Goal: Use online tool/utility: Utilize a website feature to perform a specific function

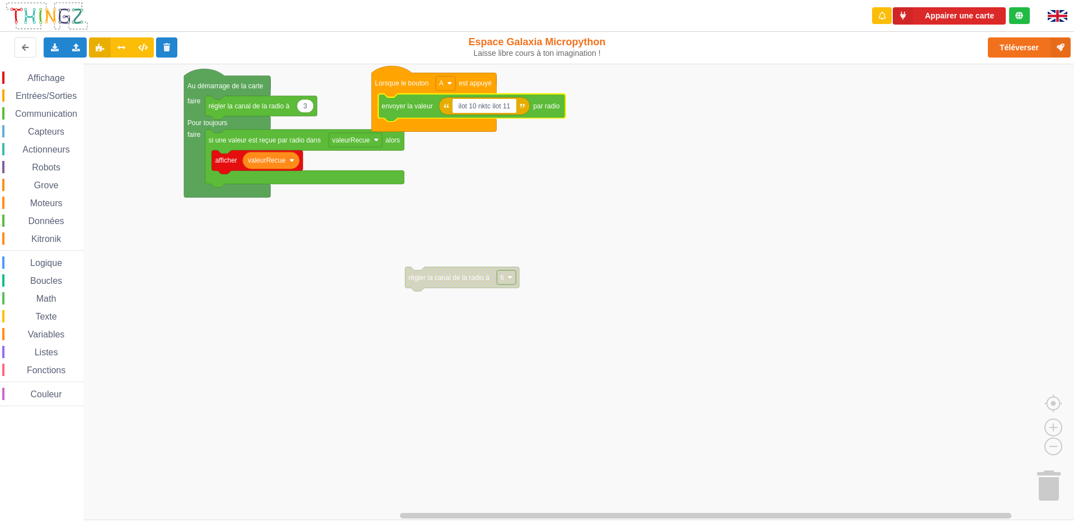
click at [487, 114] on icon "Espace de travail de Blocky" at bounding box center [484, 106] width 91 height 18
click at [489, 111] on rect "Espace de travail de Blocky" at bounding box center [484, 106] width 64 height 15
click at [489, 111] on input "ilot 10 nktc ilot 11" at bounding box center [484, 106] width 64 height 15
type input "ilot 10 erqmrxu ilot 11"
click at [519, 106] on text "ilot 10 erqmrxu ilot 11" at bounding box center [488, 106] width 64 height 8
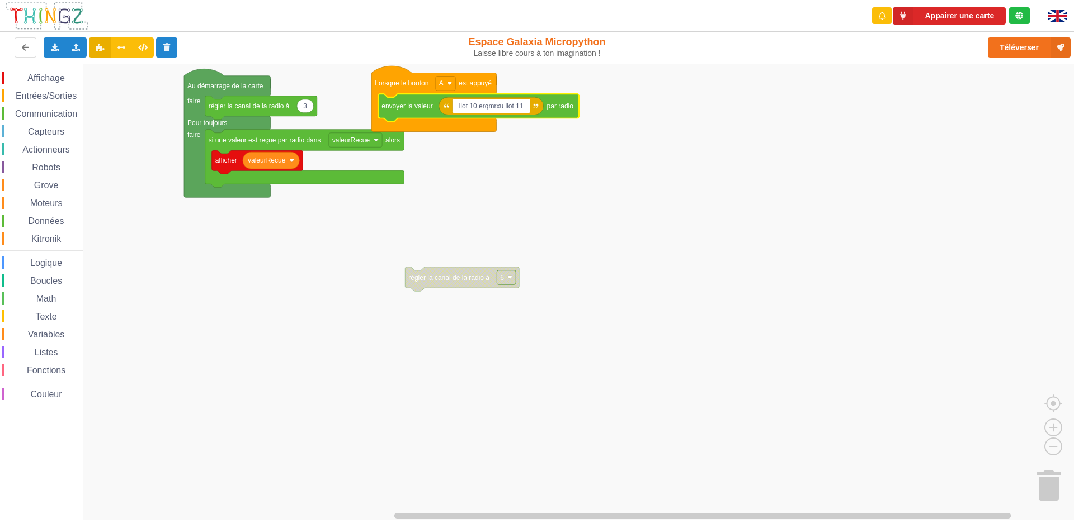
click at [523, 106] on input "ilot 10 erqmrxu ilot 11" at bounding box center [491, 106] width 78 height 15
type input "ilot 10 erqmrxu ilot 9"
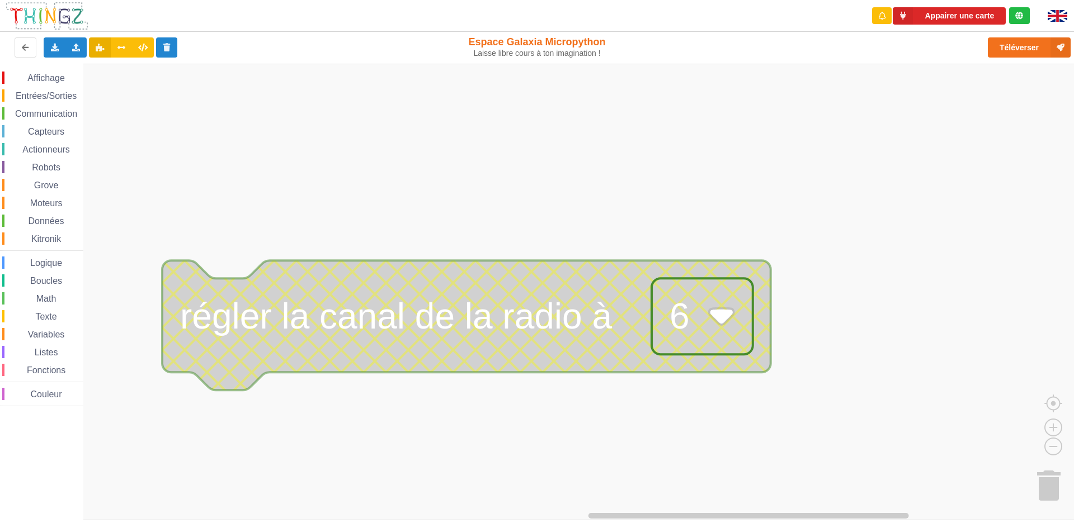
click at [961, 192] on rect "Espace de travail de Blocky" at bounding box center [541, 292] width 1082 height 457
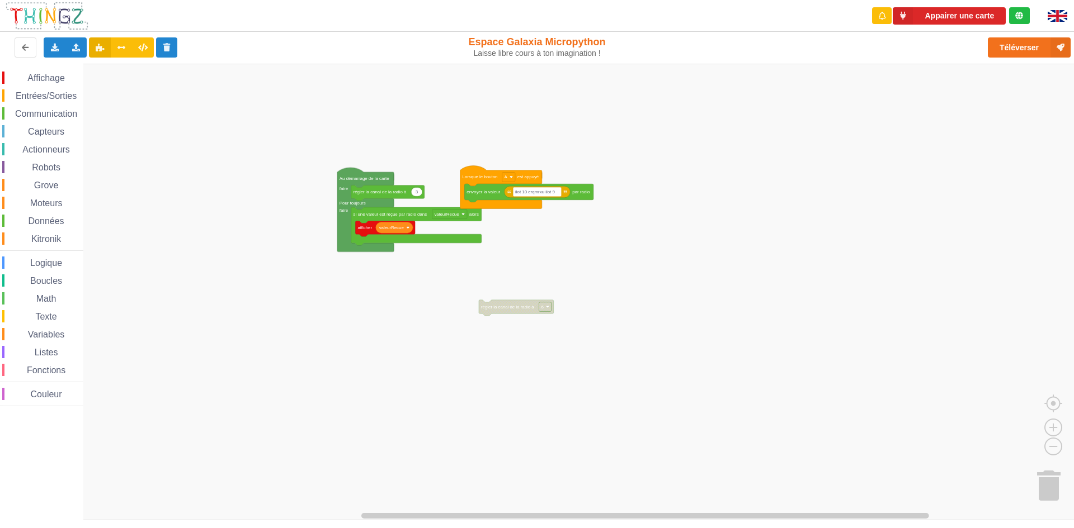
click at [417, 338] on div "Affichage Entrées/Sorties Communication Capteurs Actionneurs Robots Grove Moteu…" at bounding box center [541, 292] width 1082 height 457
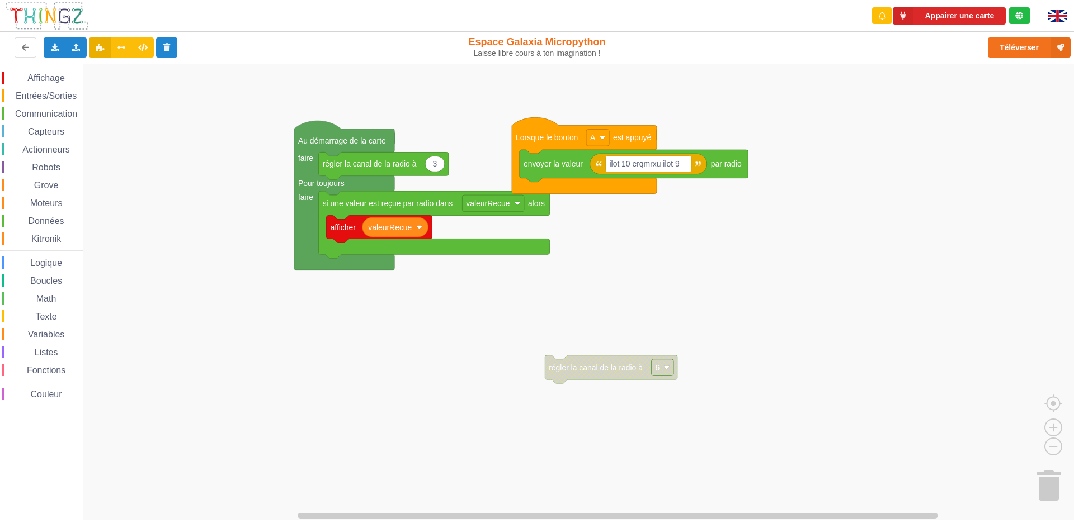
click at [436, 428] on div "Affichage Entrées/Sorties Communication Capteurs Actionneurs Robots Grove Moteu…" at bounding box center [541, 292] width 1082 height 457
click at [662, 164] on input "ilot 10 erqmrxu ilot 9" at bounding box center [649, 163] width 86 height 17
click at [667, 168] on input "ilot 10 erqmrxu ilot 9" at bounding box center [649, 163] width 86 height 17
click at [665, 168] on input "ilot 10 erqmrxu ilot 9" at bounding box center [649, 163] width 86 height 17
type input "ilot 10 glxo ilot 9"
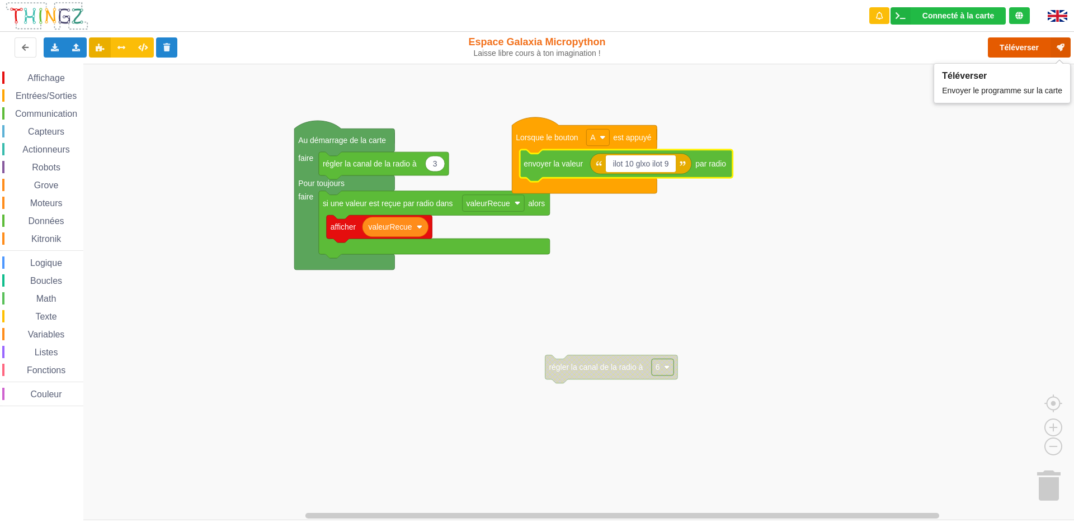
click at [1024, 43] on button "Téléverser" at bounding box center [1029, 47] width 83 height 20
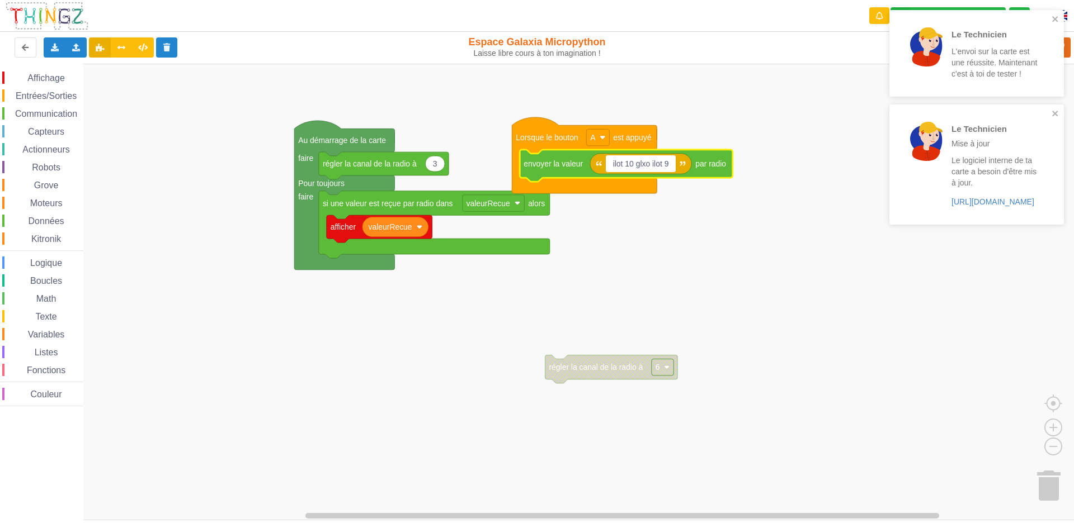
click at [1060, 24] on div "Le Technicien L'envoi sur la carte est une réussite. Maintenant c'est à toi de …" at bounding box center [976, 53] width 174 height 87
click at [1058, 111] on div "Le Technicien Mise à jour Le logiciel interne de ta carte a besoin d'être mis à…" at bounding box center [976, 70] width 174 height 120
click at [1056, 20] on icon "close" at bounding box center [1055, 19] width 6 height 6
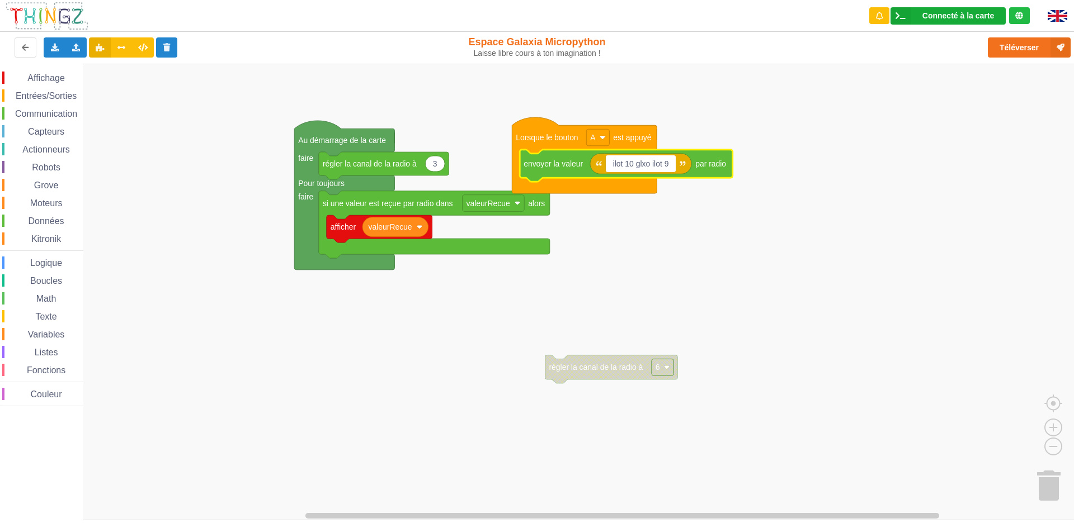
click at [950, 12] on div "Connecté à la carte" at bounding box center [958, 16] width 72 height 8
click at [918, 216] on rect "Espace de travail de Blocky" at bounding box center [541, 292] width 1082 height 457
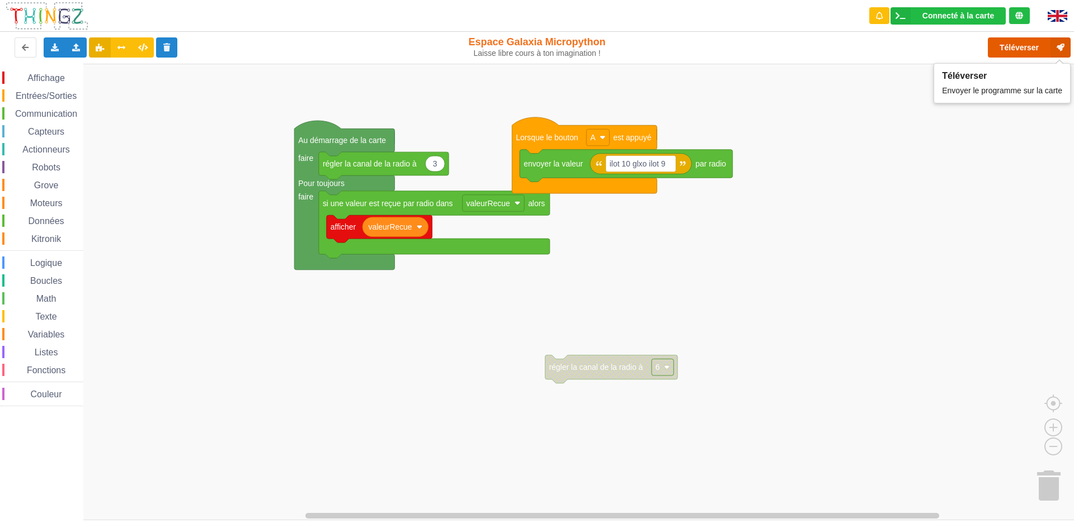
click at [1046, 50] on button "Téléverser" at bounding box center [1029, 47] width 83 height 20
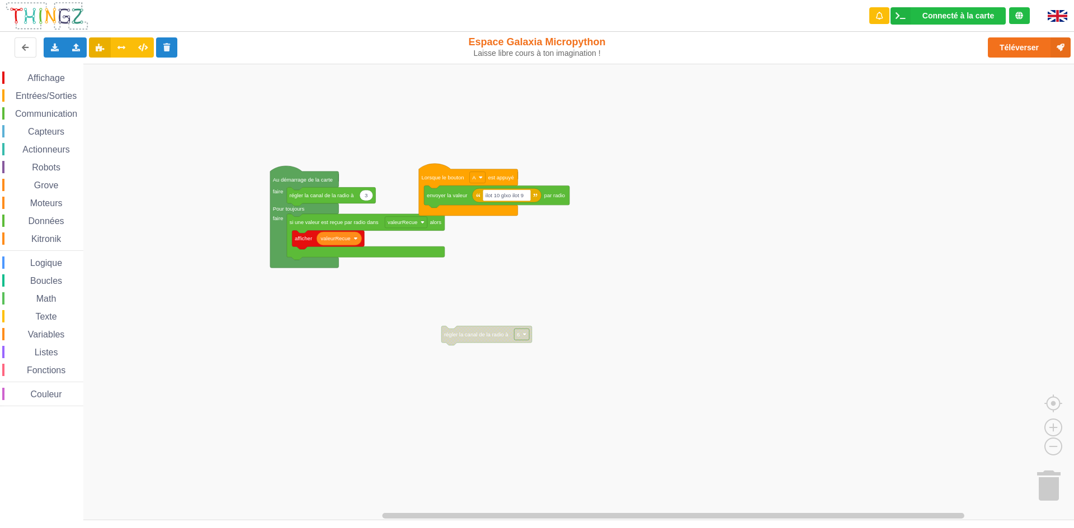
click at [931, 56] on div "Téléverser" at bounding box center [859, 48] width 440 height 36
click at [35, 133] on span "Capteurs" at bounding box center [46, 132] width 40 height 10
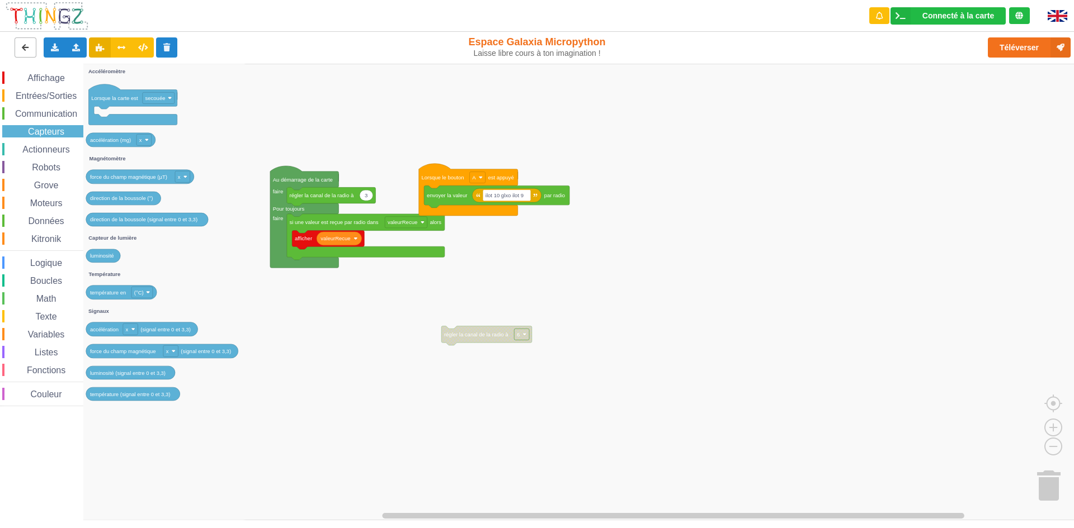
click at [18, 44] on div "Connecté à la carte Réglages Ouvrir le moniteur automatiquement Connexion autom…" at bounding box center [536, 256] width 1089 height 528
drag, startPoint x: 17, startPoint y: -49, endPoint x: 4, endPoint y: 40, distance: 89.8
click at [4, 40] on div "Exporter l'assemblage de blocs Exporter l'assemblage de blocs au format Python …" at bounding box center [216, 48] width 440 height 36
click at [3, 66] on div "Affichage Entrées/Sorties Communication Capteurs Actionneurs Robots Grove Moteu…" at bounding box center [41, 238] width 83 height 348
click at [32, 33] on div "Exporter l'assemblage de blocs Exporter l'assemblage de blocs au format Python …" at bounding box center [216, 48] width 440 height 36
